Goal: Task Accomplishment & Management: Use online tool/utility

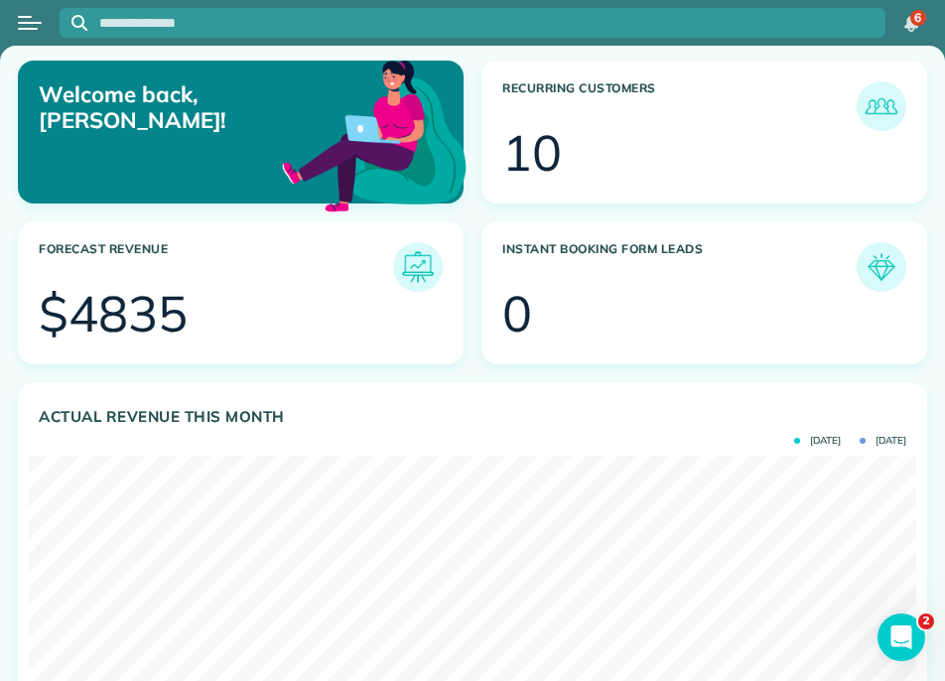
click at [7, 40] on div at bounding box center [30, 23] width 60 height 44
click at [32, 31] on button "Open menu" at bounding box center [30, 23] width 24 height 22
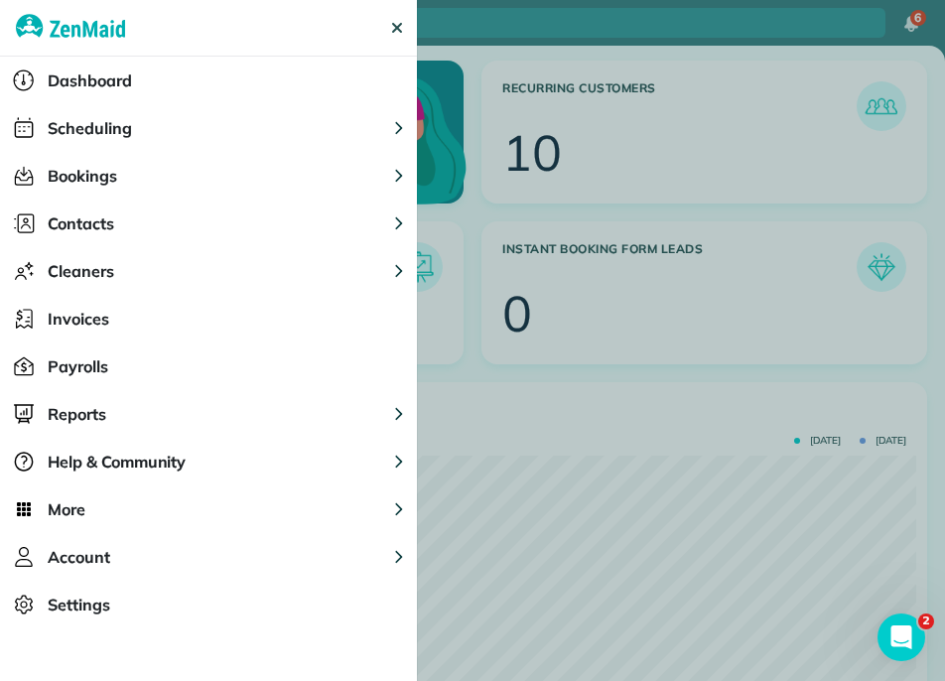
click at [120, 118] on span "Scheduling" at bounding box center [90, 128] width 84 height 24
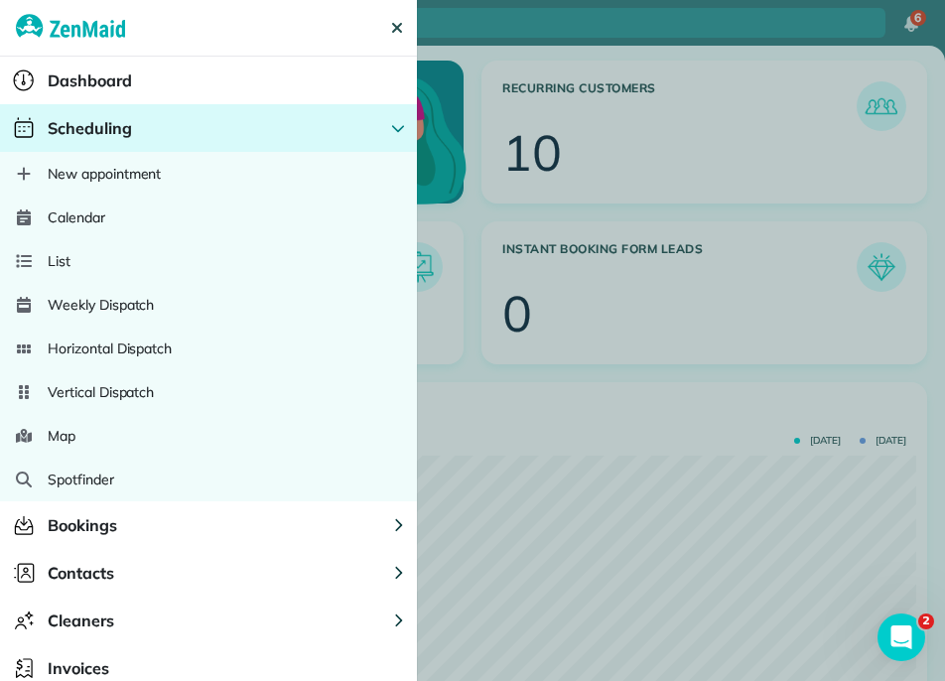
click at [114, 225] on div "Calendar" at bounding box center [208, 218] width 417 height 44
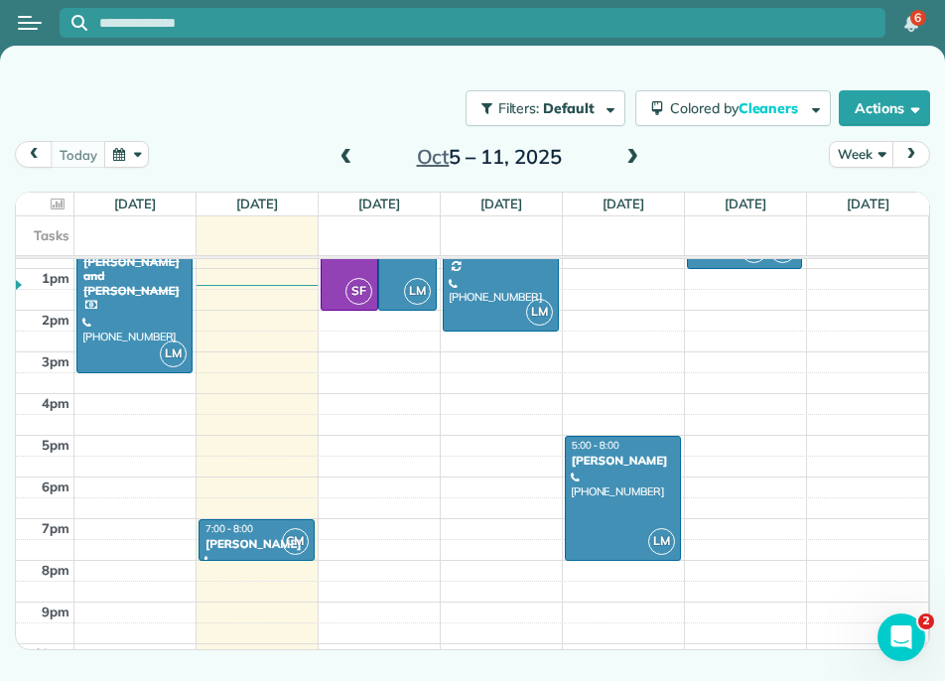
scroll to position [599, 0]
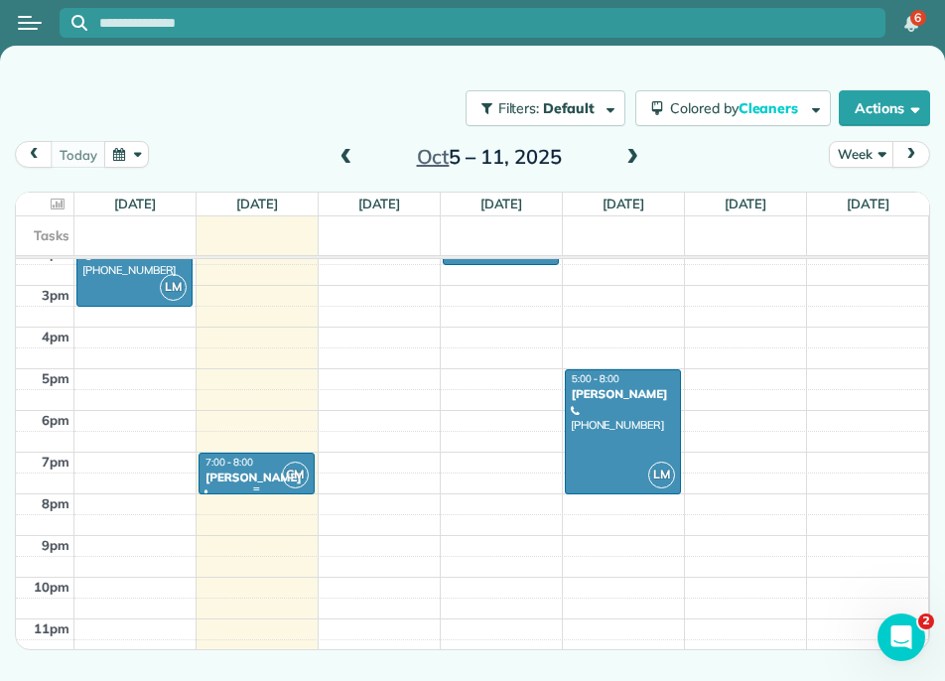
click at [270, 465] on div "7:00 - 8:00" at bounding box center [257, 462] width 104 height 13
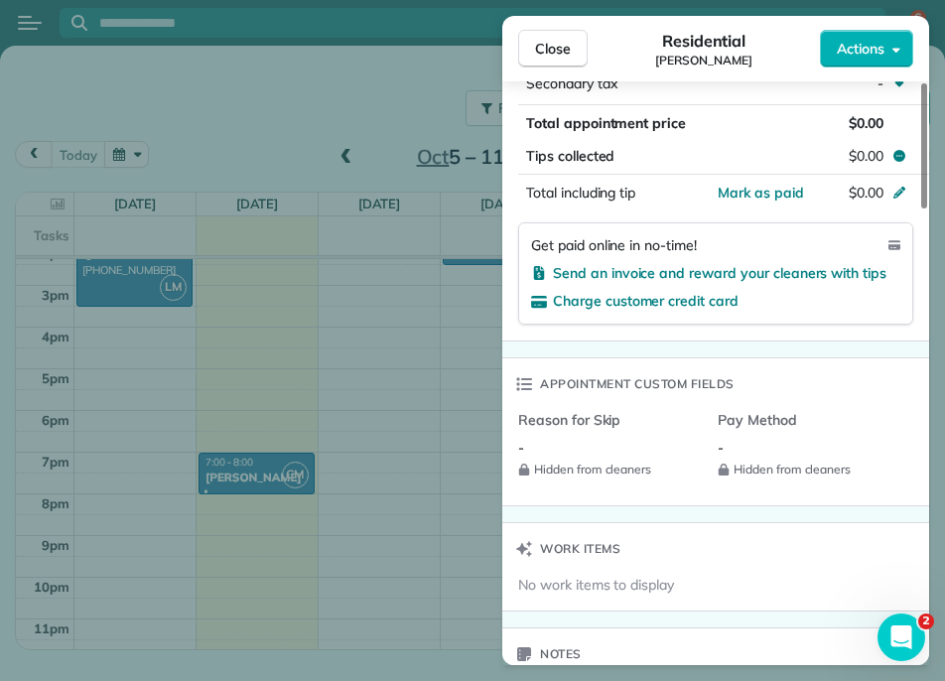
scroll to position [1837, 0]
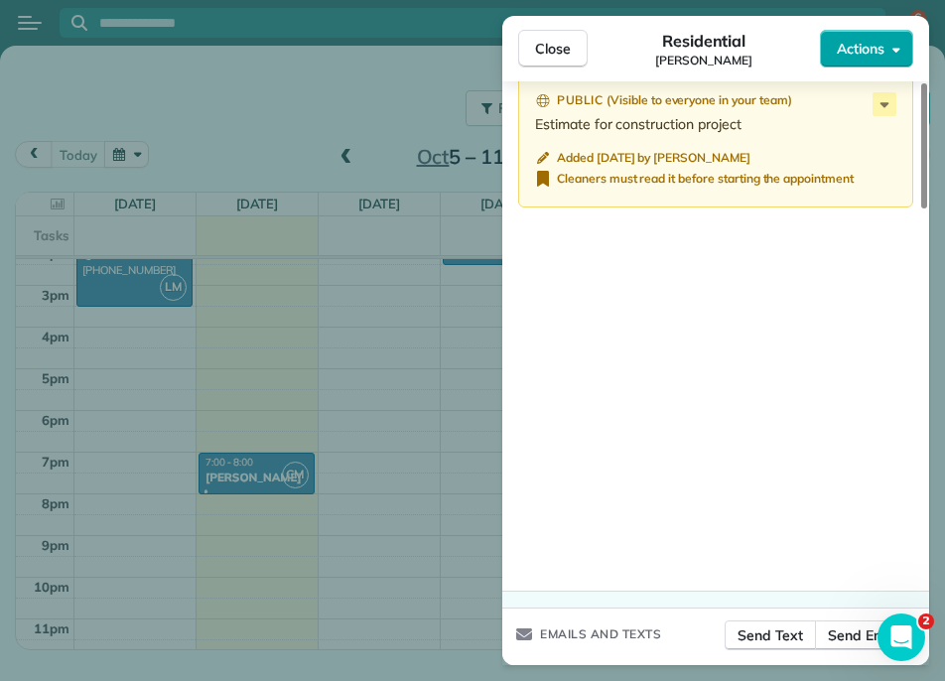
click at [862, 30] on button "Actions" at bounding box center [866, 49] width 93 height 38
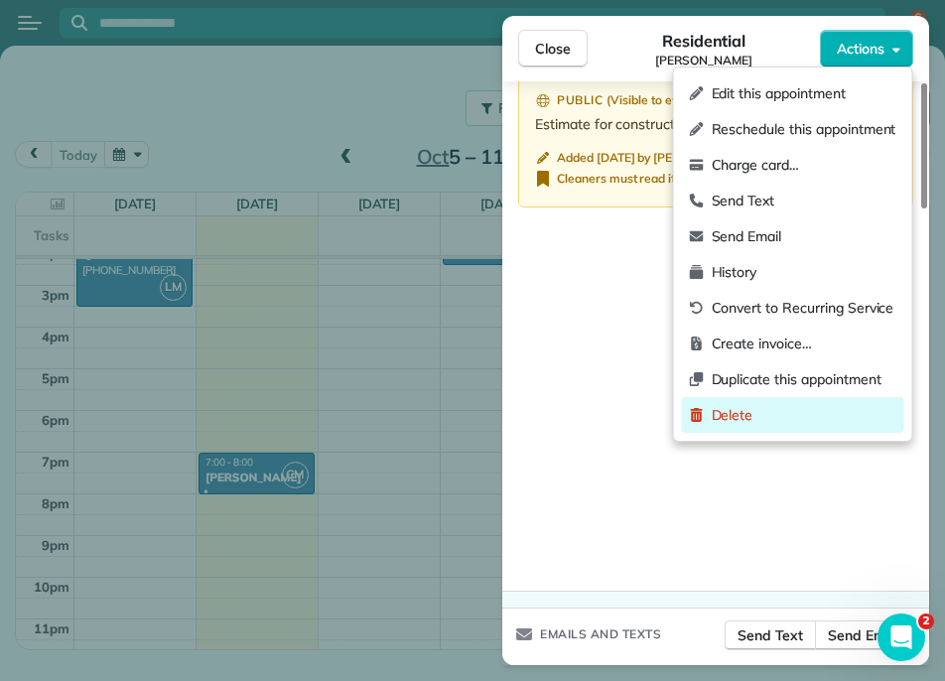
click at [766, 413] on span "Delete" at bounding box center [804, 415] width 185 height 20
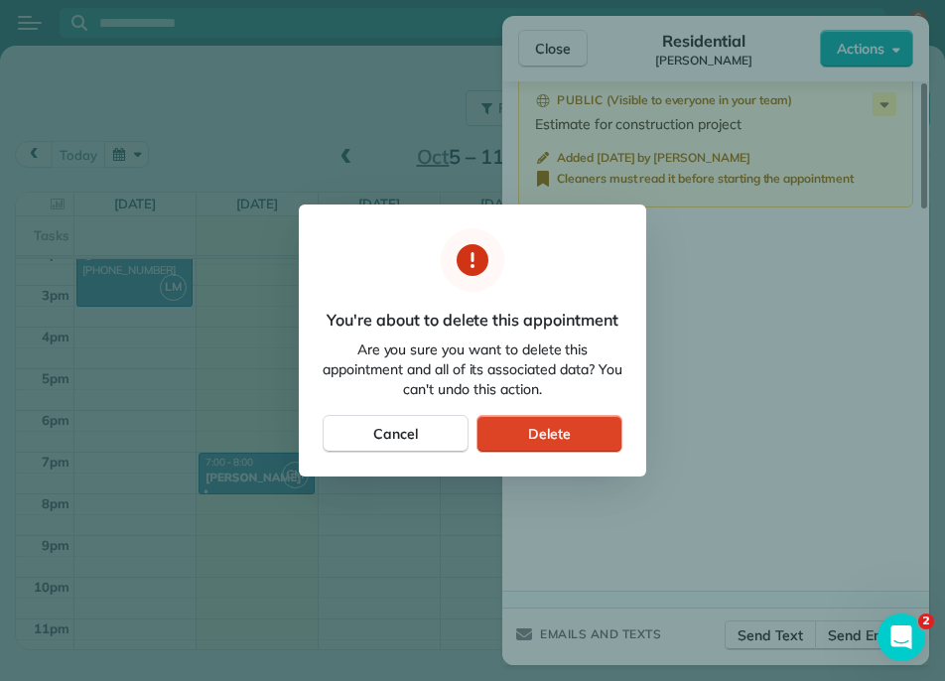
click at [558, 437] on span "Delete" at bounding box center [549, 434] width 43 height 20
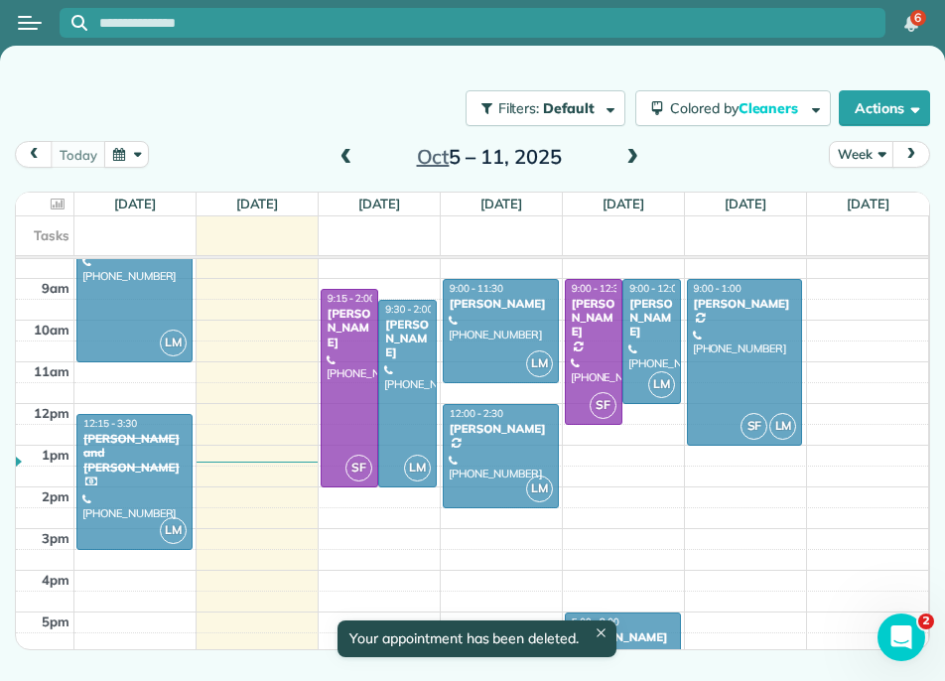
scroll to position [354, 0]
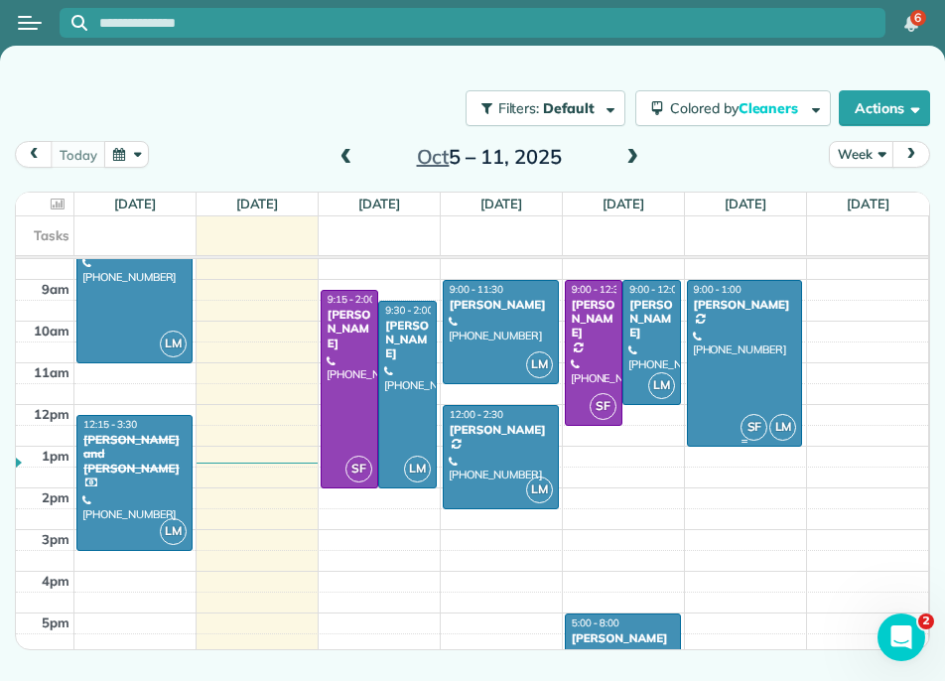
click at [783, 374] on div at bounding box center [745, 363] width 114 height 165
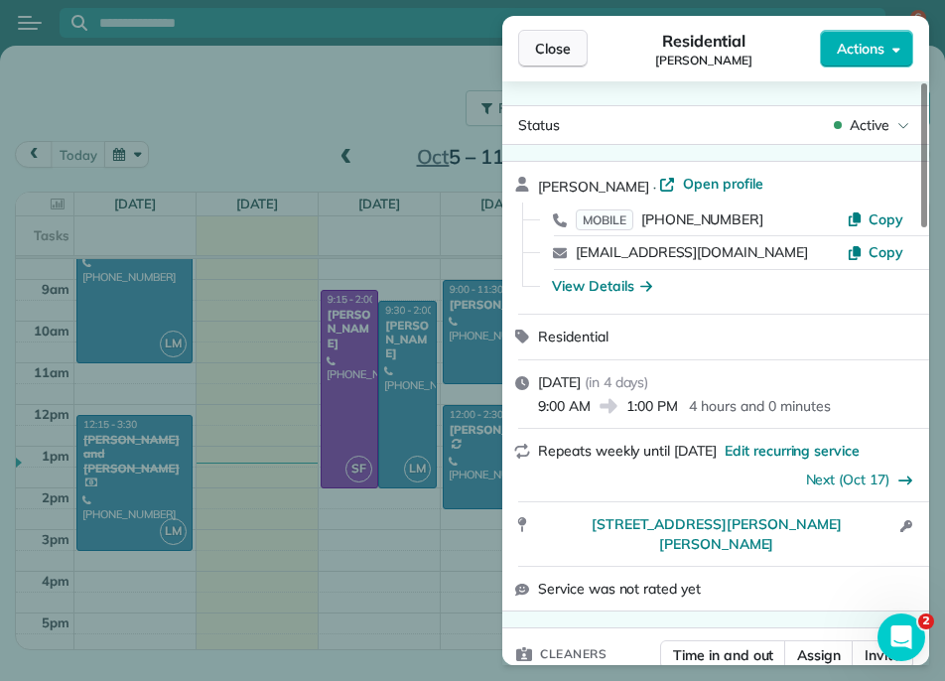
click at [571, 51] on button "Close" at bounding box center [553, 49] width 70 height 38
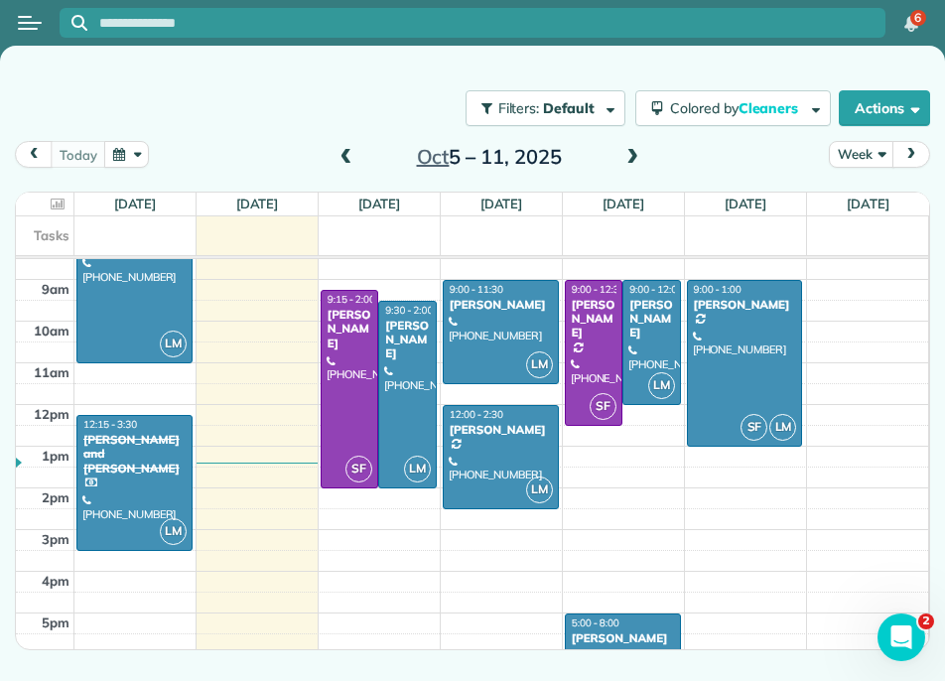
click at [47, 29] on div at bounding box center [30, 23] width 60 height 44
click at [36, 26] on button "Open menu" at bounding box center [30, 23] width 24 height 22
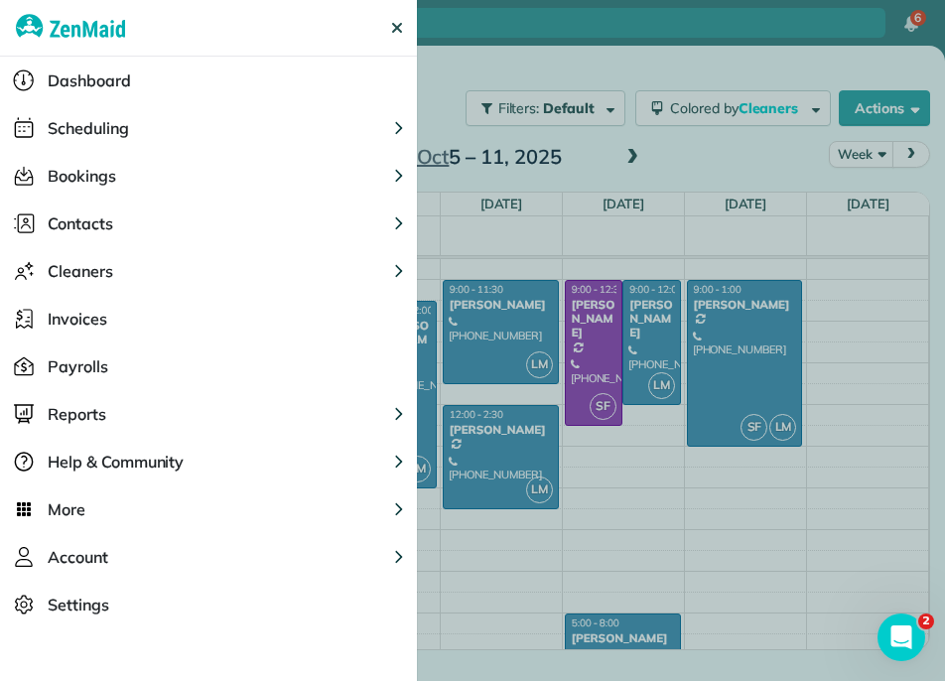
click at [72, 255] on div "Cleaners" at bounding box center [56, 271] width 113 height 48
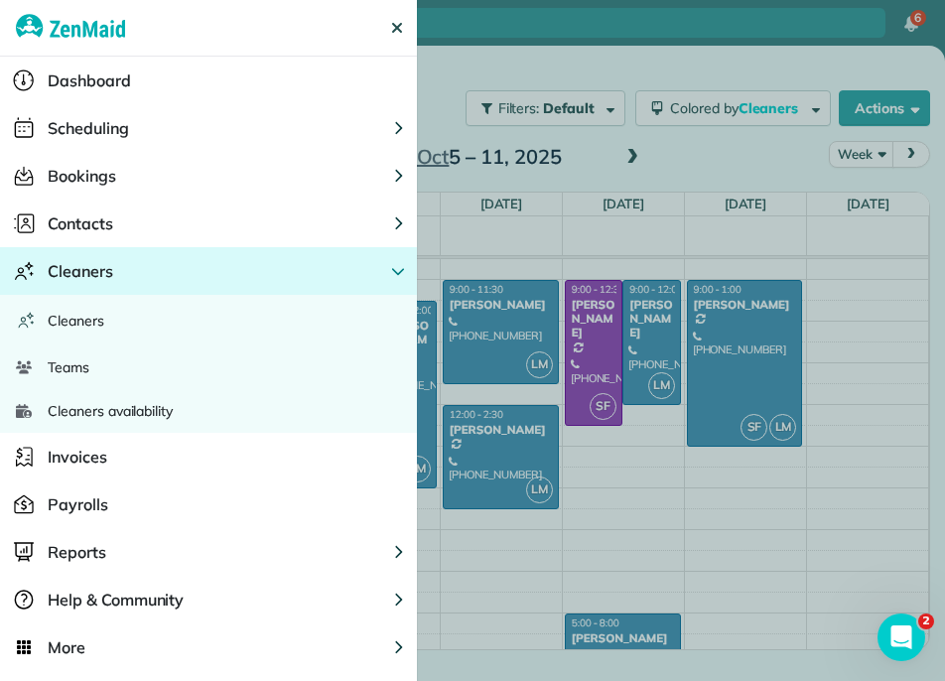
click at [104, 418] on span "Cleaners availability" at bounding box center [110, 411] width 125 height 20
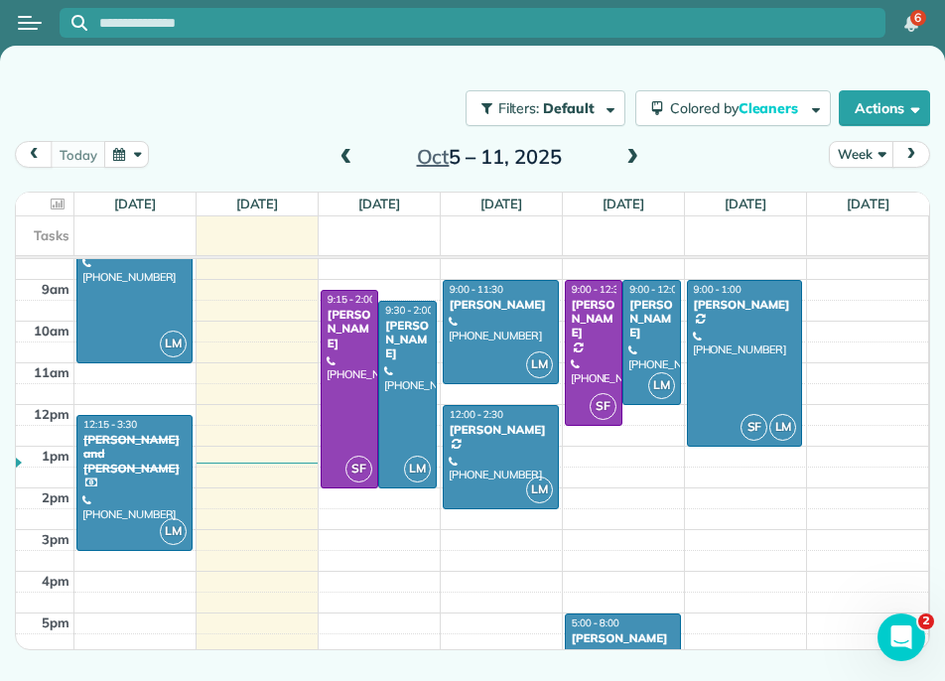
scroll to position [579, 0]
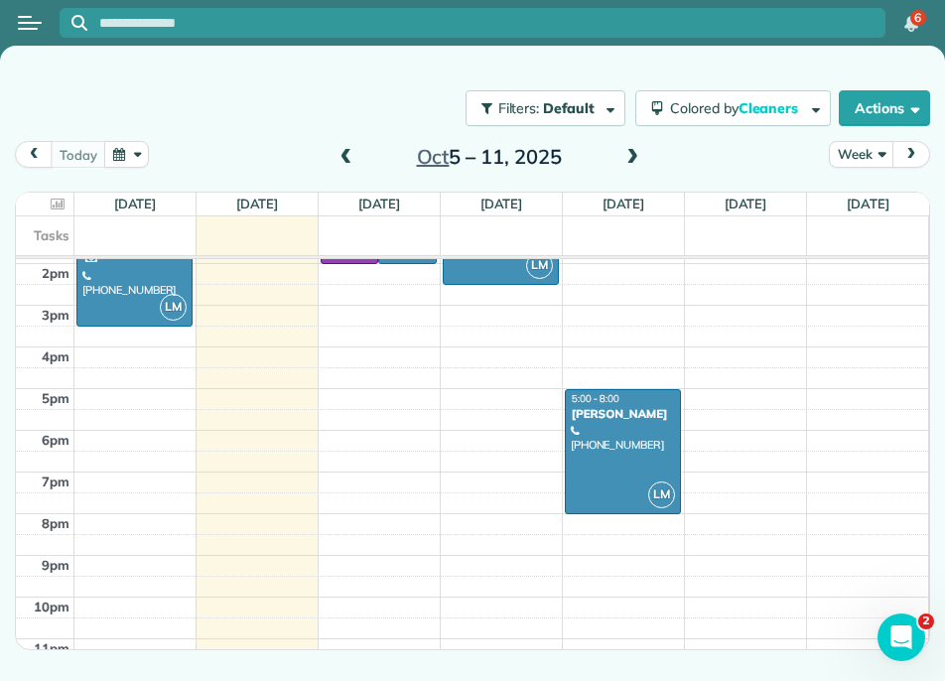
click at [17, 30] on div at bounding box center [30, 23] width 60 height 44
click at [45, 18] on div at bounding box center [30, 23] width 60 height 44
click at [30, 23] on div "Open menu" at bounding box center [30, 23] width 24 height 2
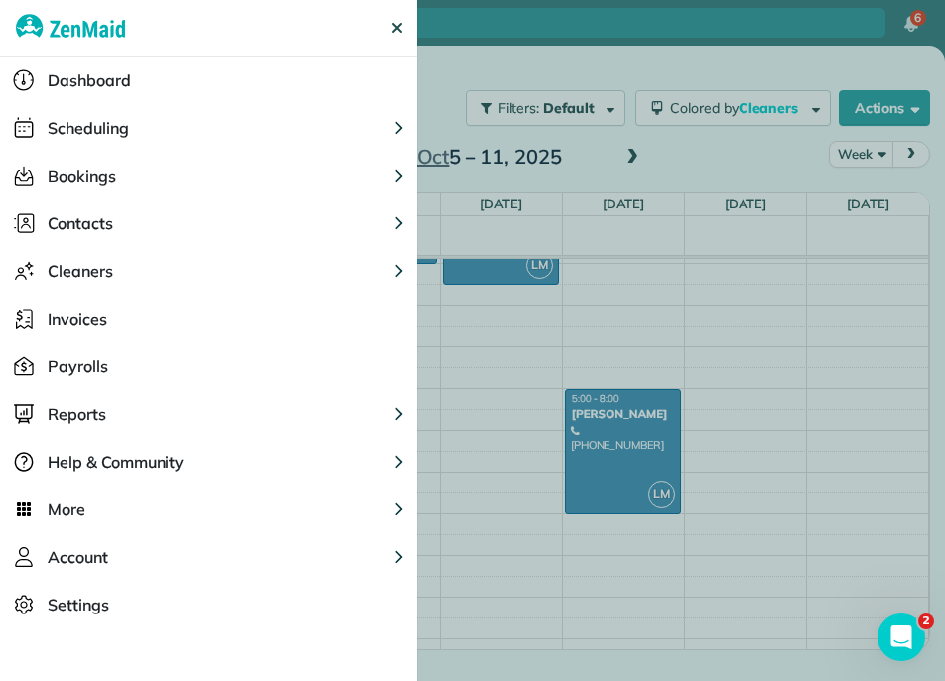
click at [92, 265] on span "Cleaners" at bounding box center [81, 271] width 66 height 24
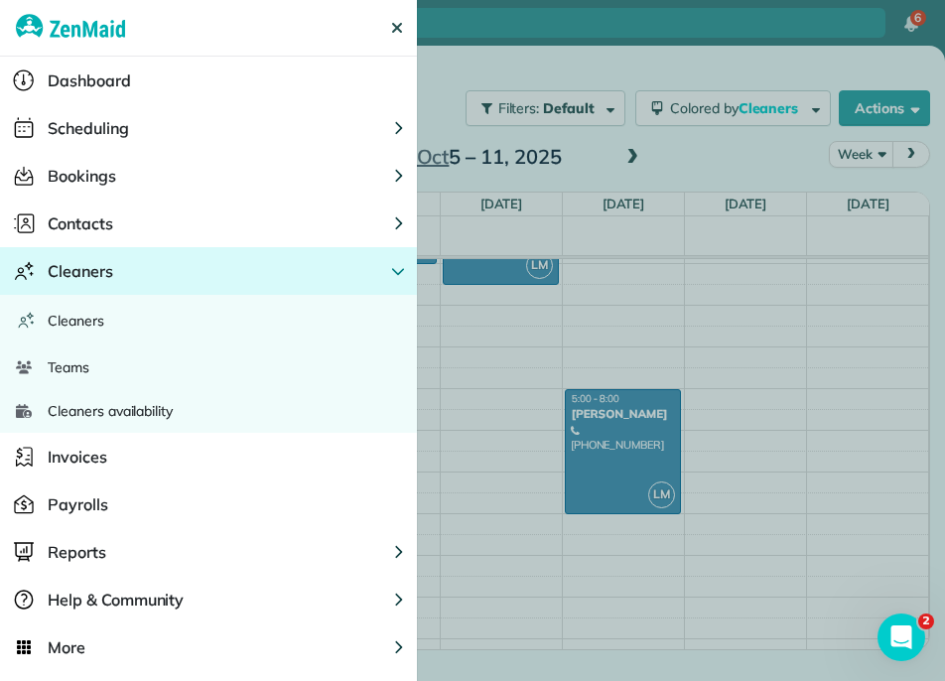
click at [95, 412] on span "Cleaners availability" at bounding box center [110, 411] width 125 height 20
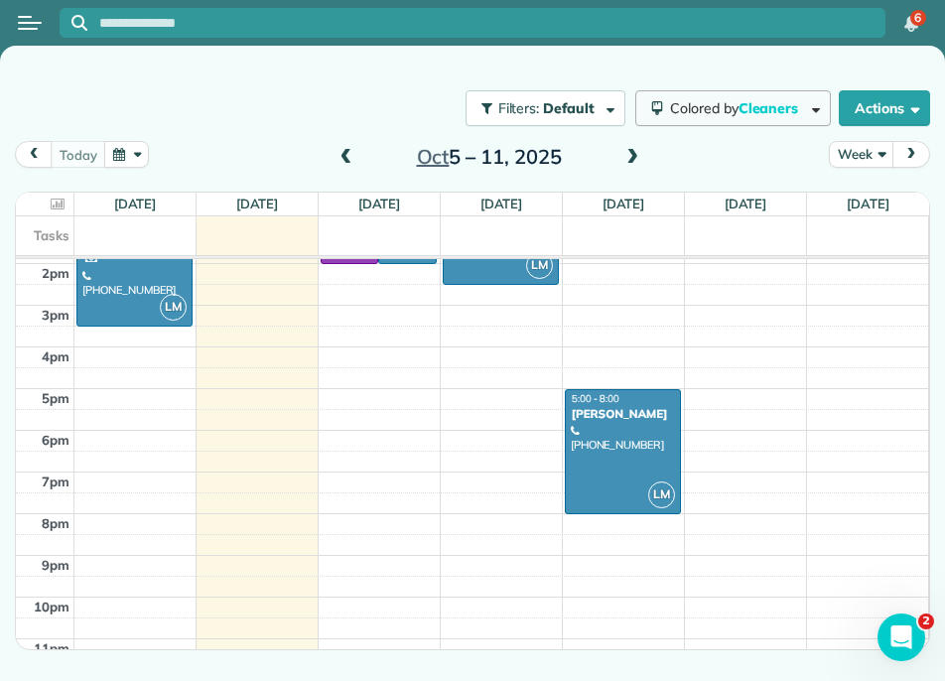
click at [794, 115] on span "Cleaners" at bounding box center [771, 108] width 64 height 18
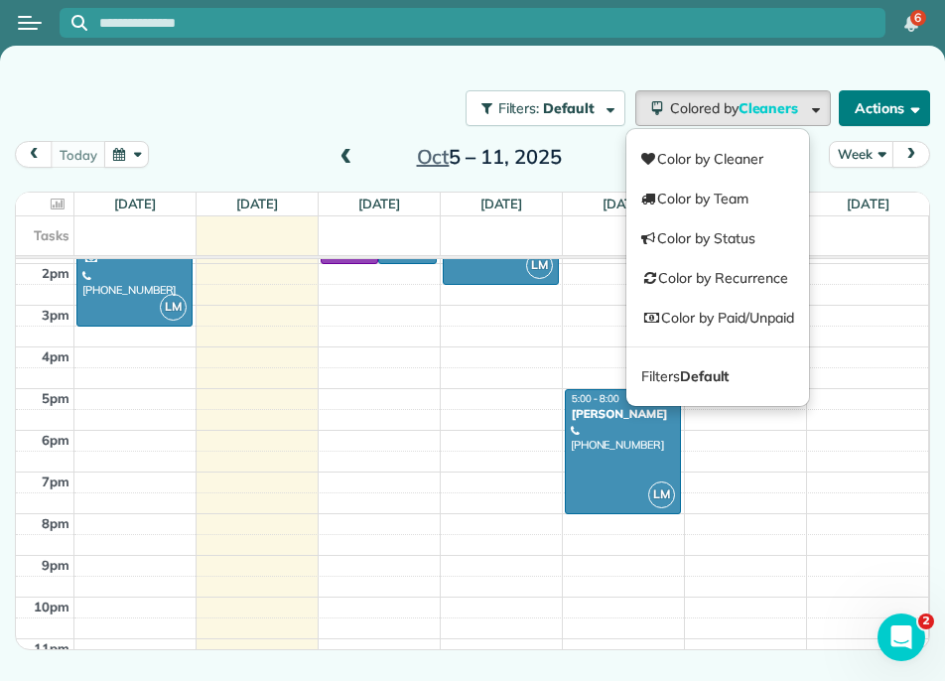
click at [900, 100] on button "Actions" at bounding box center [884, 108] width 91 height 36
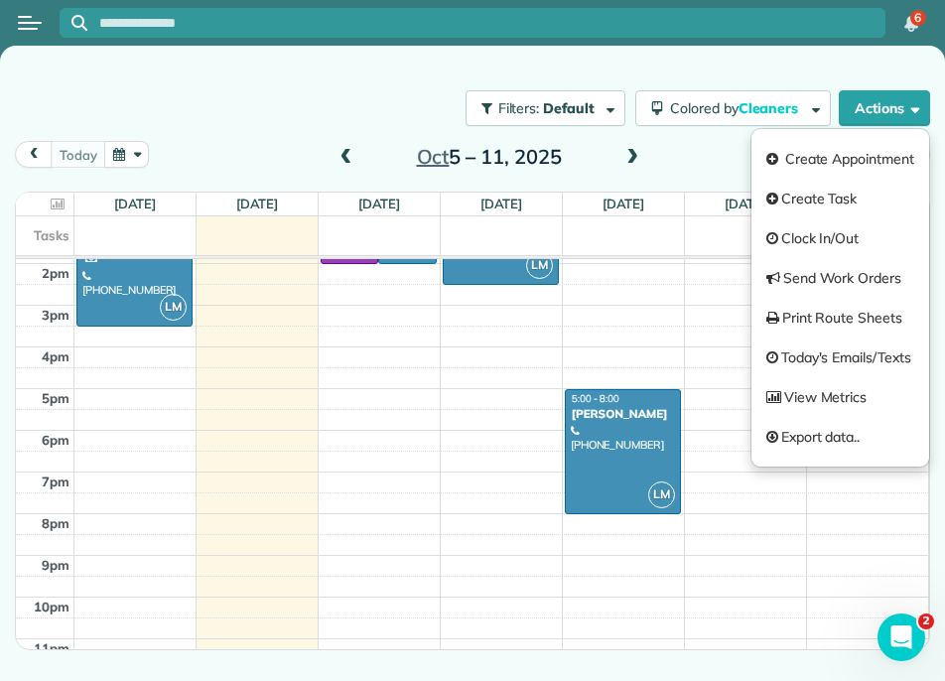
click at [753, 67] on div "Filters: Default Colored by Cleaners Color by Cleaner Color by Team Color by St…" at bounding box center [472, 315] width 945 height 538
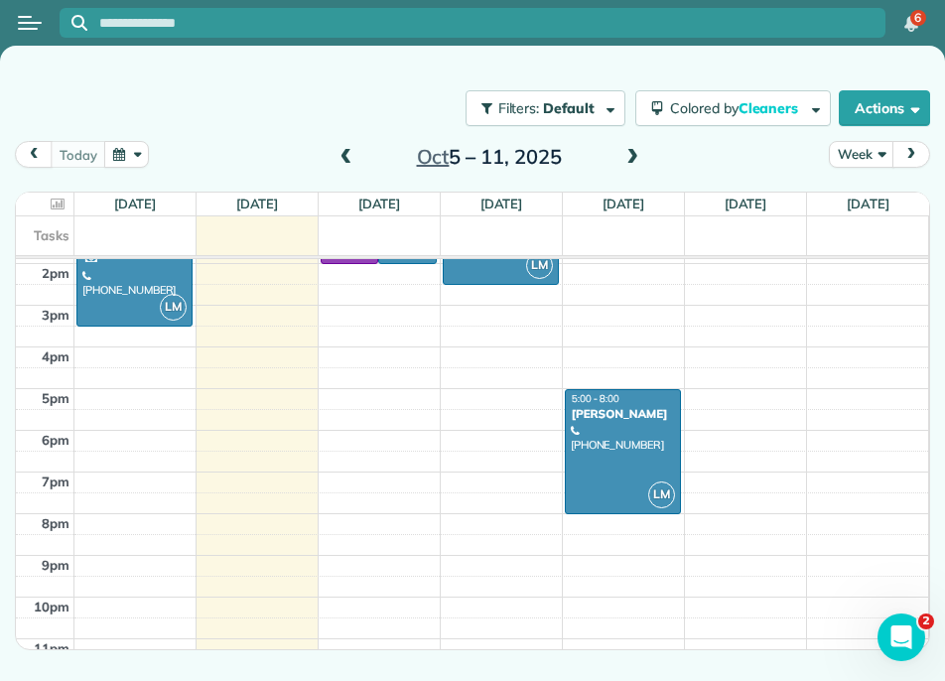
click at [29, 35] on div at bounding box center [30, 23] width 60 height 44
click at [20, 5] on div at bounding box center [30, 23] width 60 height 44
click at [24, 39] on div at bounding box center [30, 23] width 60 height 44
click at [26, 35] on div at bounding box center [30, 23] width 60 height 44
click at [30, 24] on button "Open menu" at bounding box center [30, 23] width 24 height 22
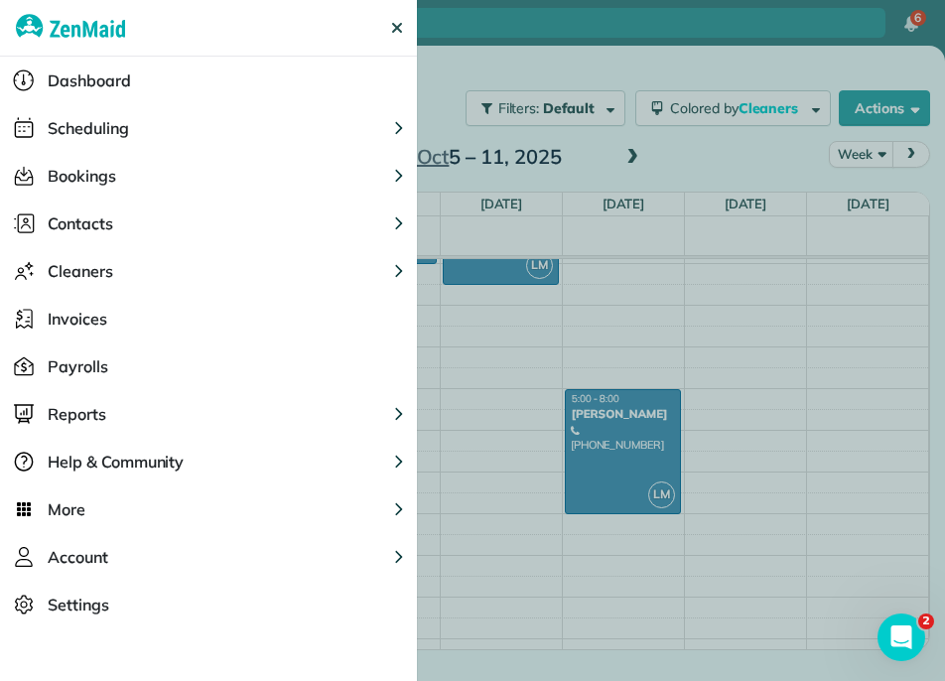
click at [96, 130] on span "Scheduling" at bounding box center [88, 128] width 81 height 24
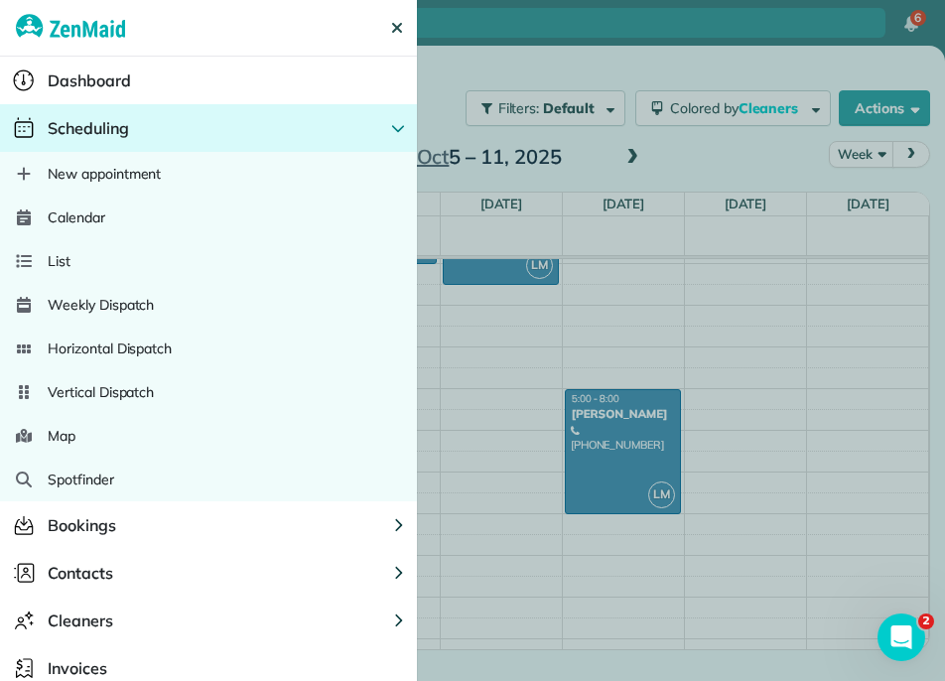
click at [124, 285] on div "Weekly Dispatch" at bounding box center [208, 305] width 417 height 44
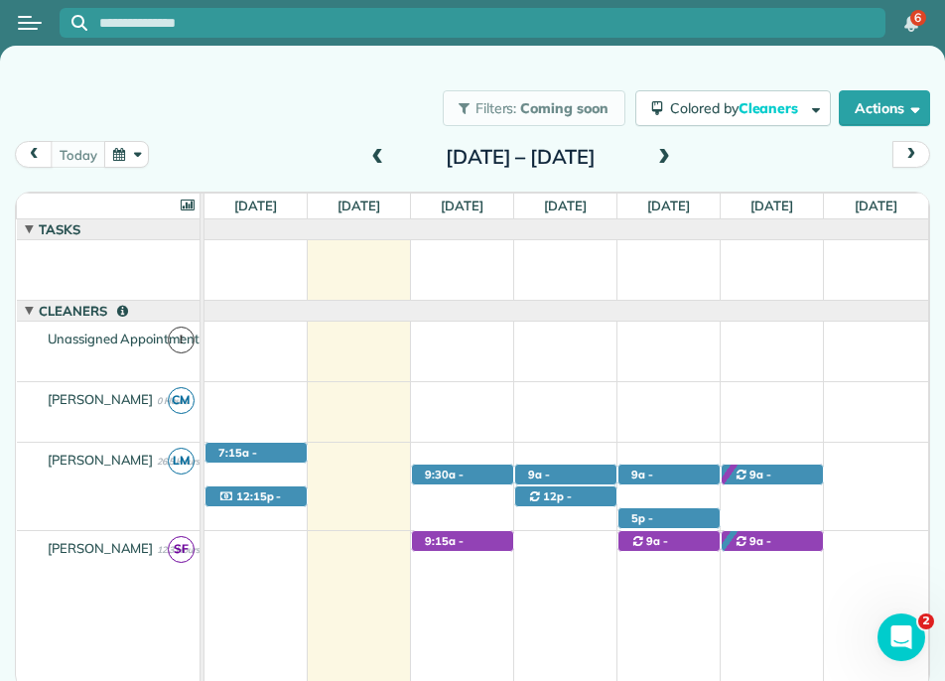
click at [131, 537] on div "[PERSON_NAME] 12.3 Hours" at bounding box center [108, 549] width 183 height 36
click at [171, 548] on span "SF" at bounding box center [181, 549] width 27 height 27
click at [174, 532] on div "[PERSON_NAME] 12.3 Hours" at bounding box center [108, 549] width 183 height 36
click at [916, 107] on span "button" at bounding box center [912, 107] width 15 height 15
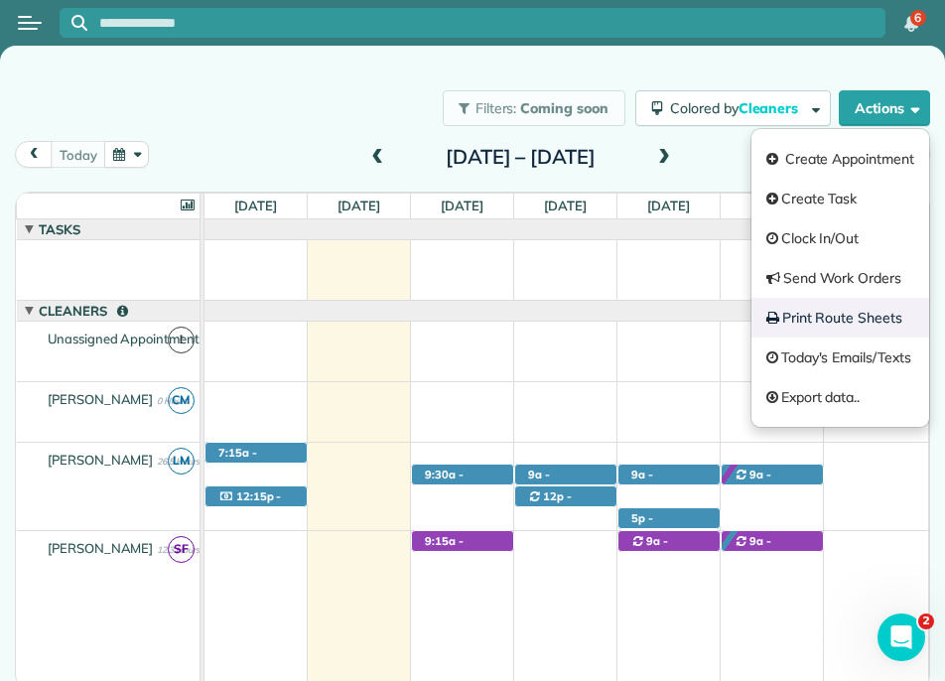
click at [880, 308] on link "Print Route Sheets" at bounding box center [841, 318] width 178 height 40
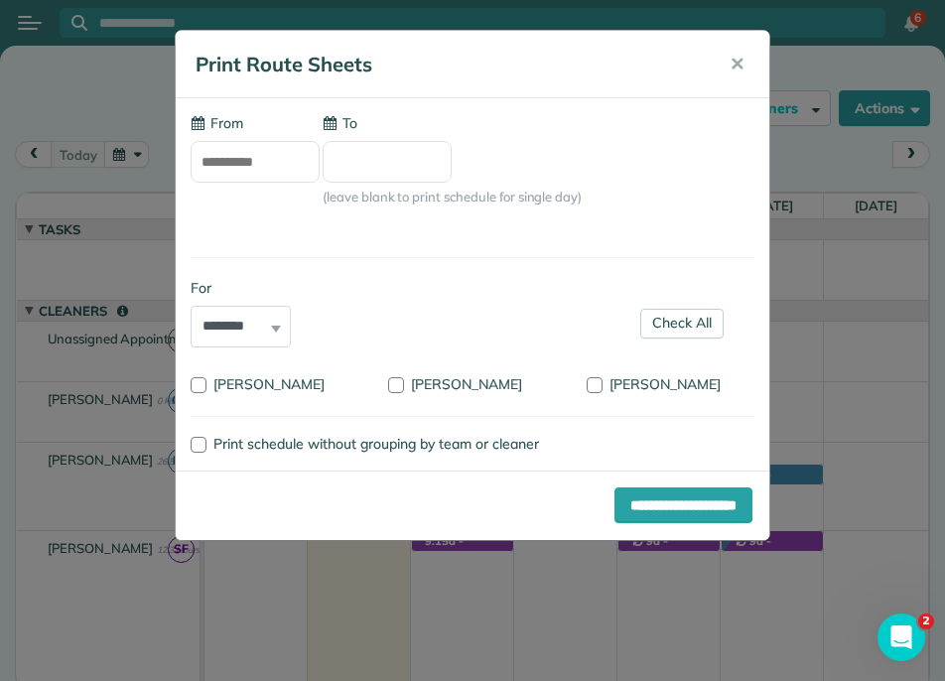
type input "**********"
click at [633, 380] on span "[PERSON_NAME]" at bounding box center [665, 384] width 111 height 18
click at [444, 448] on span "Print schedule without grouping by team or cleaner" at bounding box center [376, 444] width 326 height 18
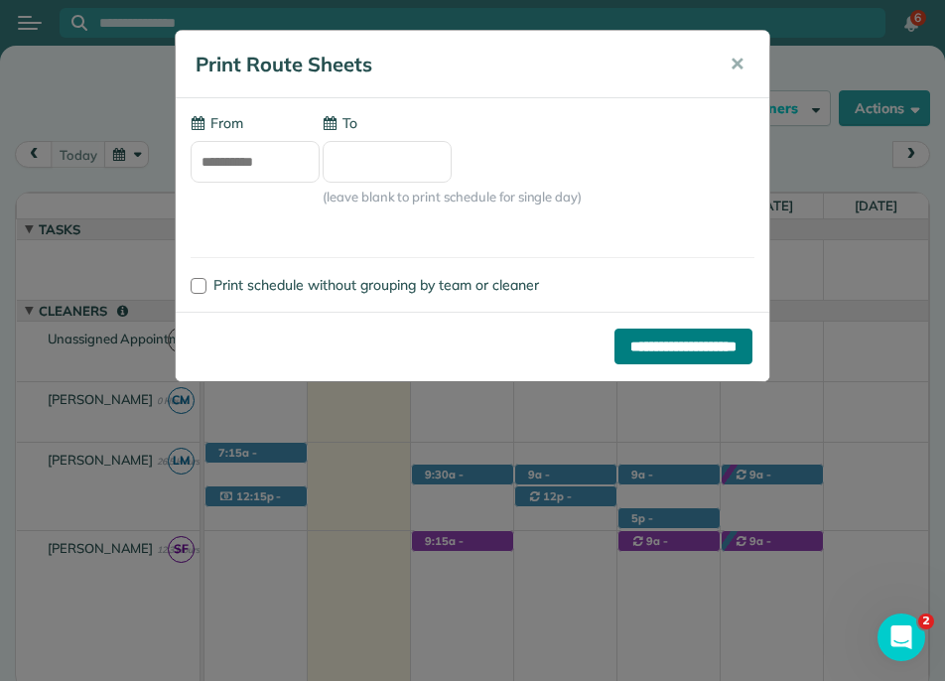
click at [663, 352] on input "**********" at bounding box center [684, 347] width 138 height 36
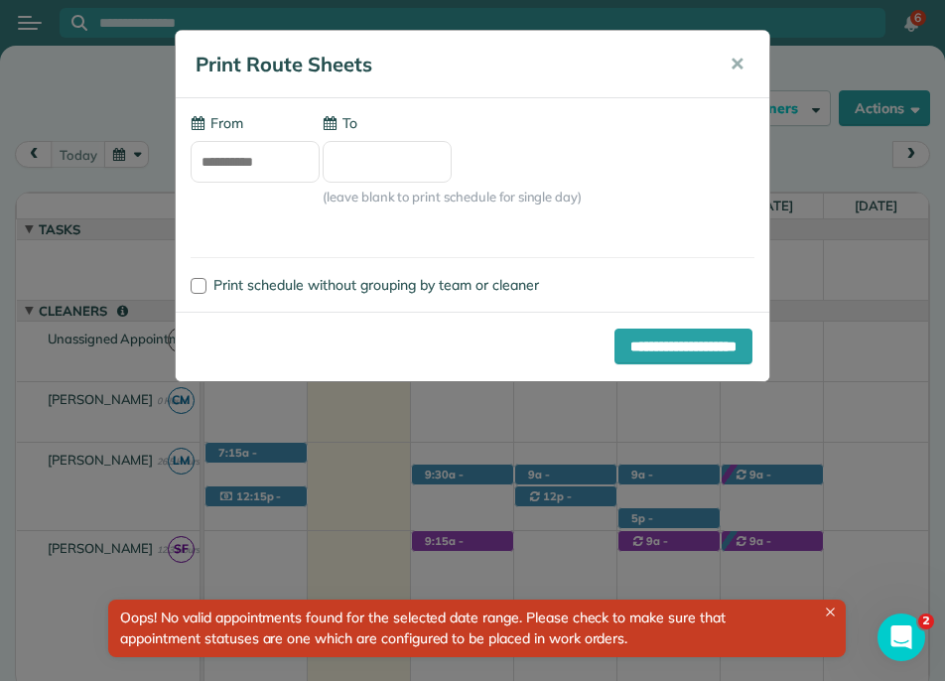
click at [345, 127] on label "To" at bounding box center [340, 123] width 35 height 20
click at [345, 141] on input "To" at bounding box center [387, 162] width 129 height 42
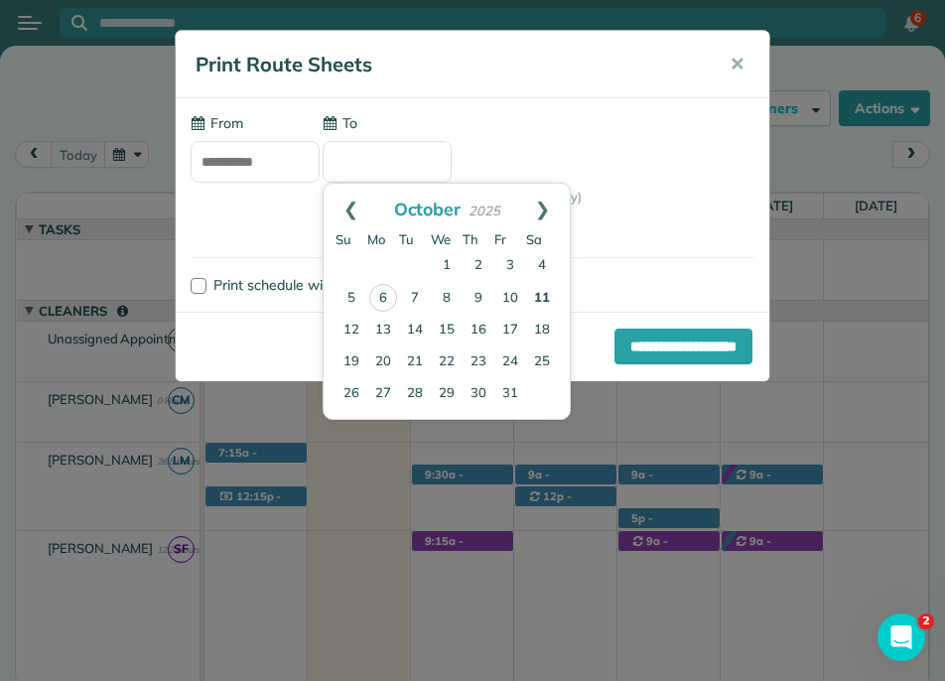
click at [539, 297] on link "11" at bounding box center [542, 299] width 32 height 32
type input "**********"
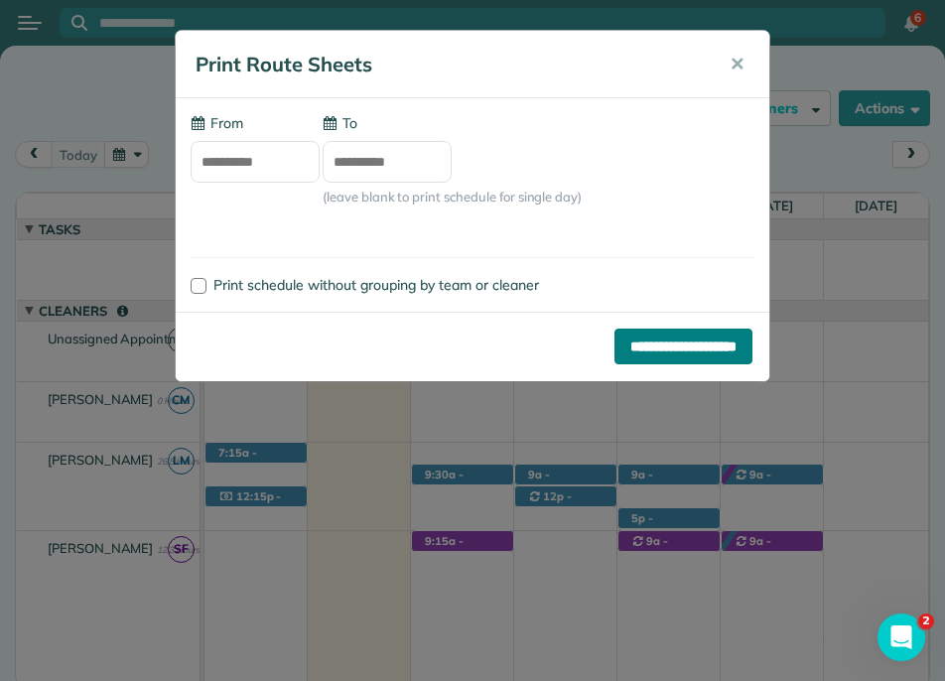
click at [633, 342] on input "**********" at bounding box center [684, 347] width 138 height 36
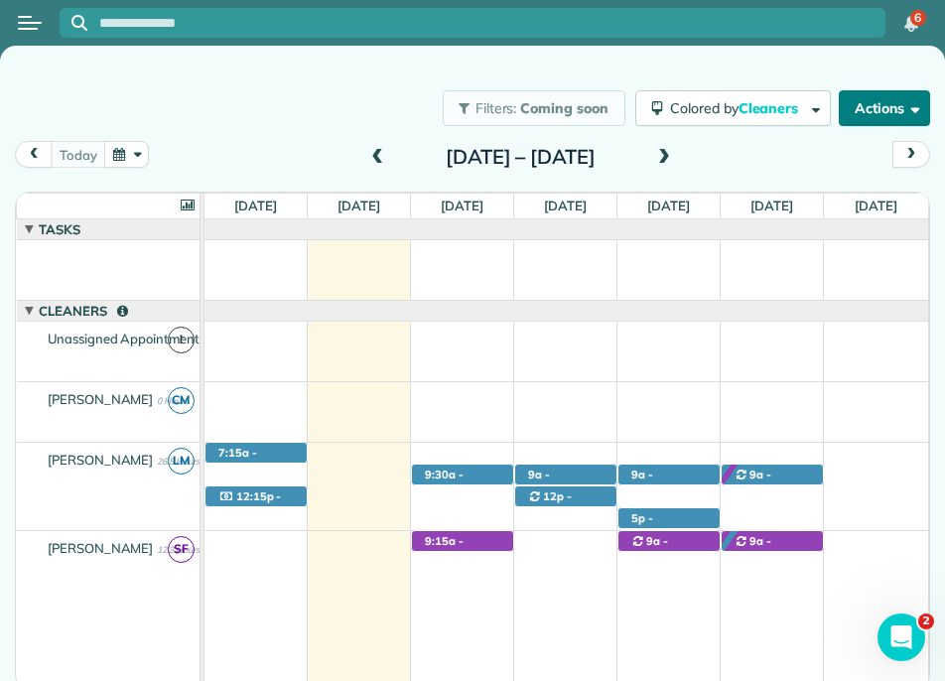
click at [883, 111] on button "Actions" at bounding box center [884, 108] width 91 height 36
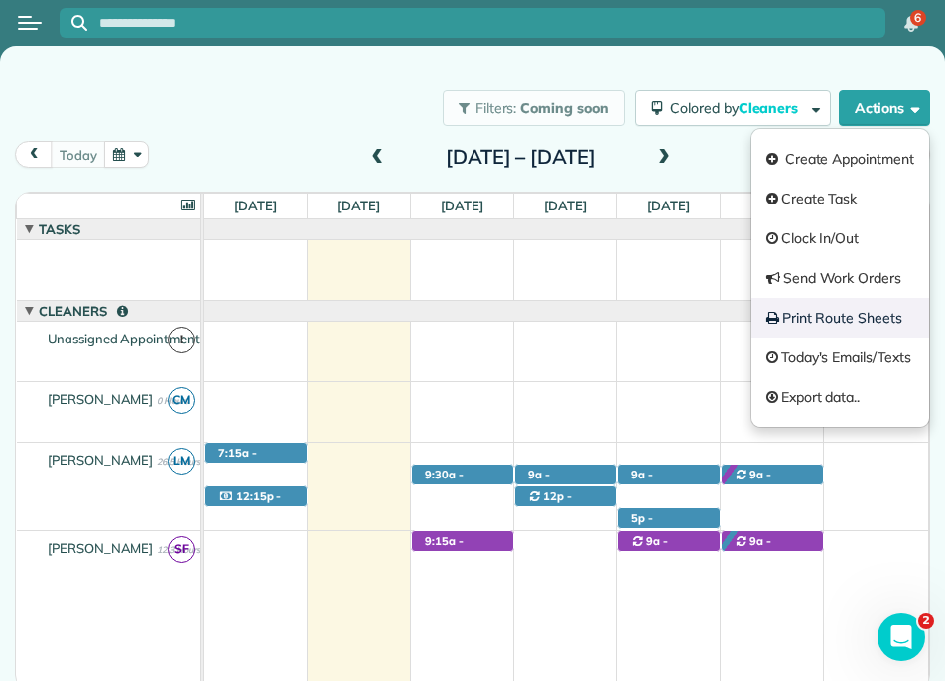
click at [871, 324] on link "Print Route Sheets" at bounding box center [841, 318] width 178 height 40
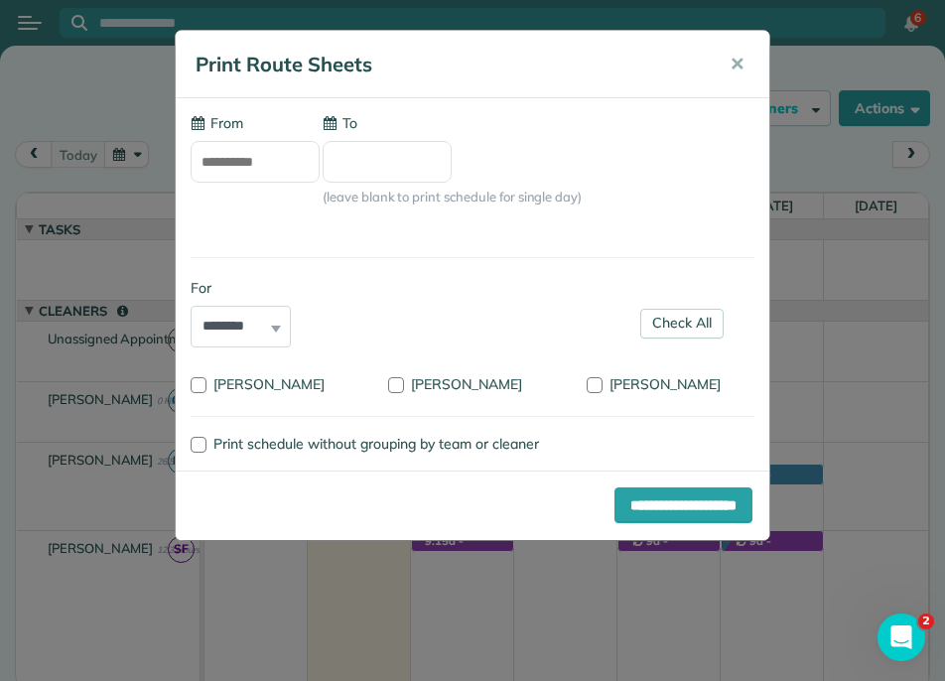
type input "**********"
click at [277, 331] on div "For ******** *****" at bounding box center [241, 313] width 100 height 70
click at [583, 382] on div "Sarah Forbes" at bounding box center [671, 381] width 198 height 29
click at [593, 383] on div at bounding box center [595, 385] width 16 height 16
click at [210, 441] on label "Print schedule without grouping by team or cleaner" at bounding box center [473, 444] width 564 height 14
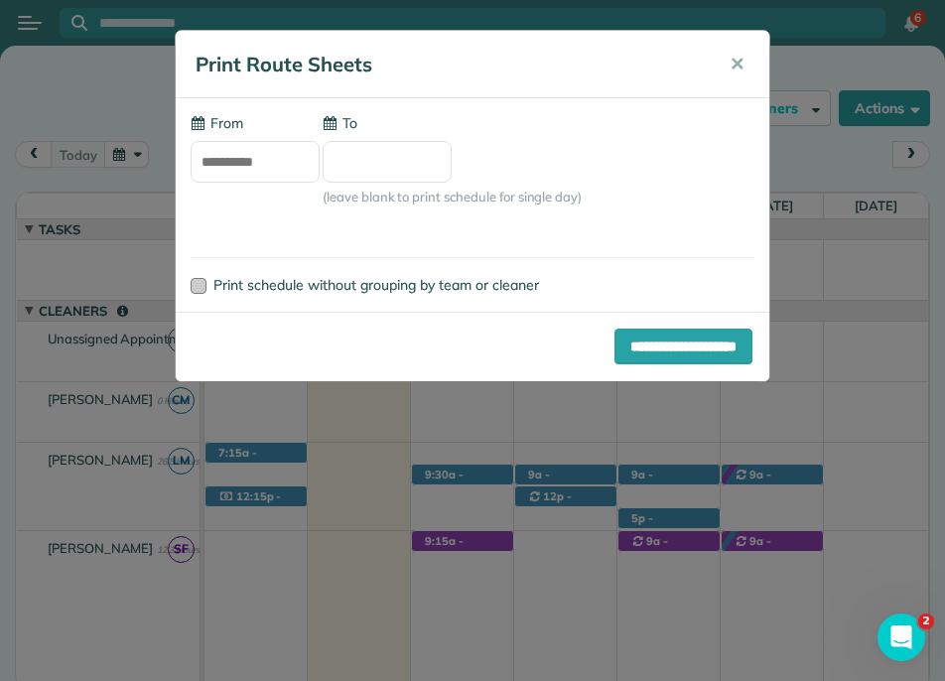
click at [199, 286] on div at bounding box center [199, 286] width 16 height 16
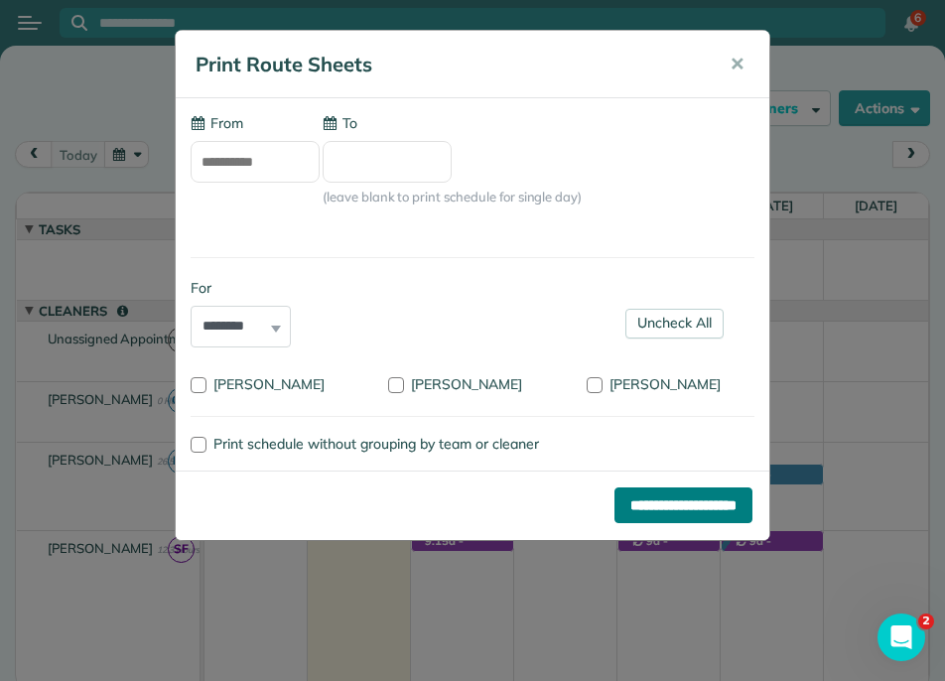
click at [680, 491] on input "**********" at bounding box center [684, 506] width 138 height 36
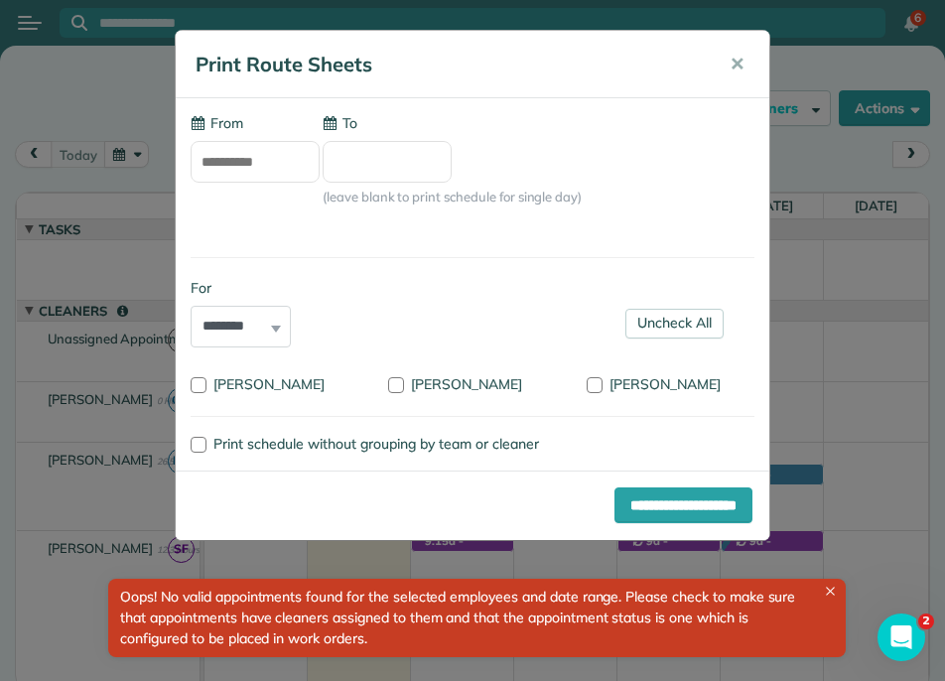
click at [351, 125] on label "To" at bounding box center [340, 123] width 35 height 20
click at [351, 141] on input "To" at bounding box center [387, 162] width 129 height 42
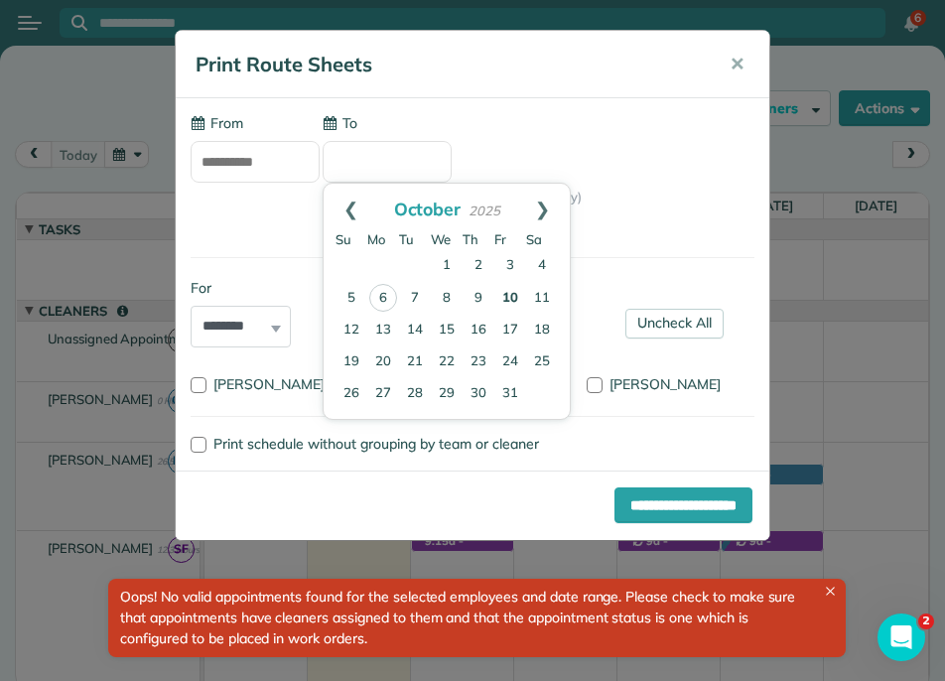
click at [512, 293] on link "10" at bounding box center [510, 299] width 32 height 32
type input "**********"
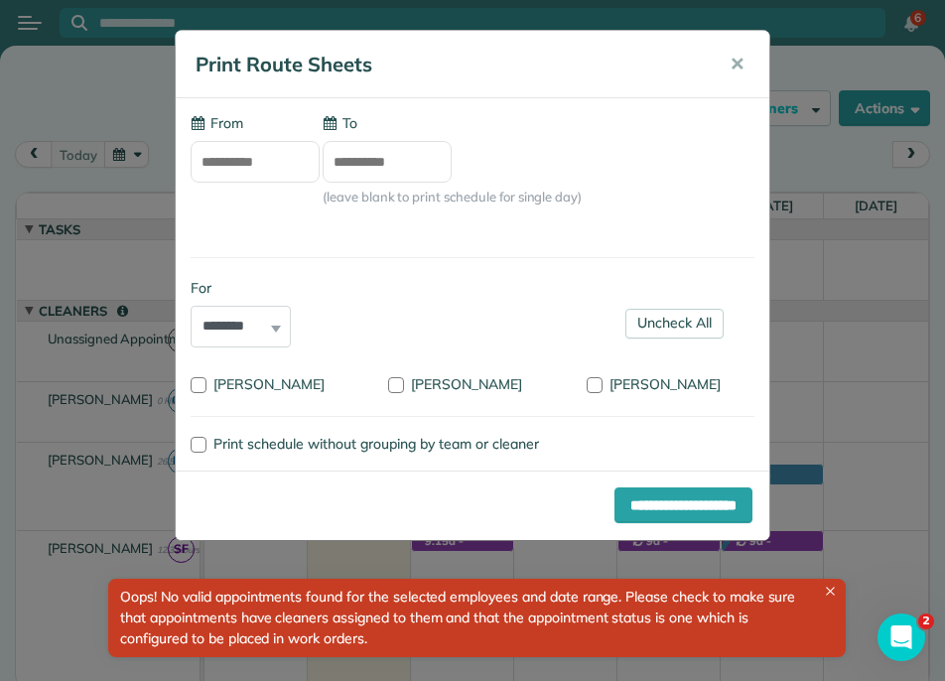
click at [661, 523] on div "**********" at bounding box center [473, 506] width 594 height 70
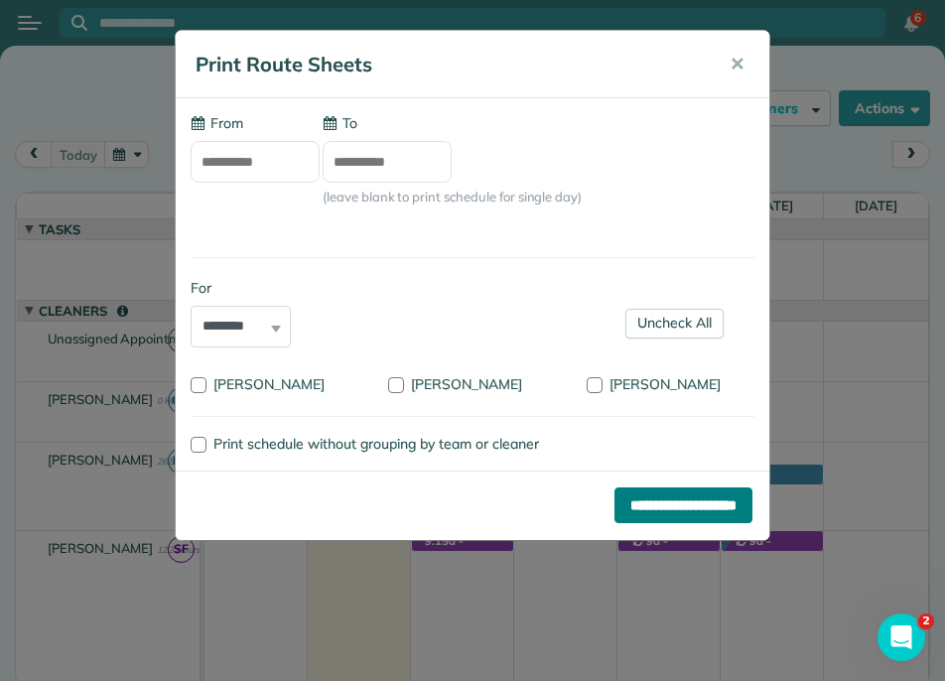
click at [661, 505] on input "**********" at bounding box center [684, 506] width 138 height 36
